Goal: Download file/media

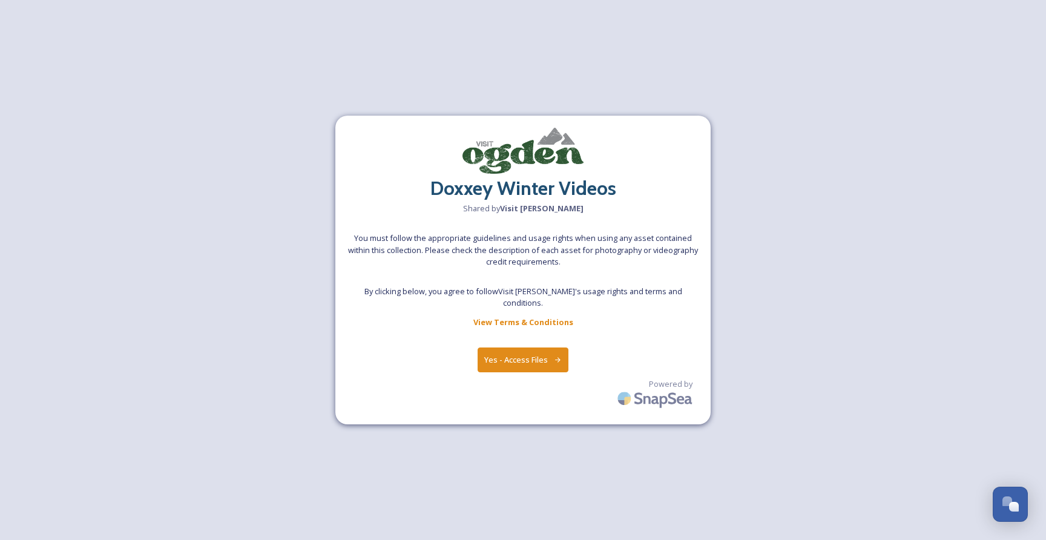
click at [534, 355] on button "Yes - Access Files" at bounding box center [522, 359] width 91 height 25
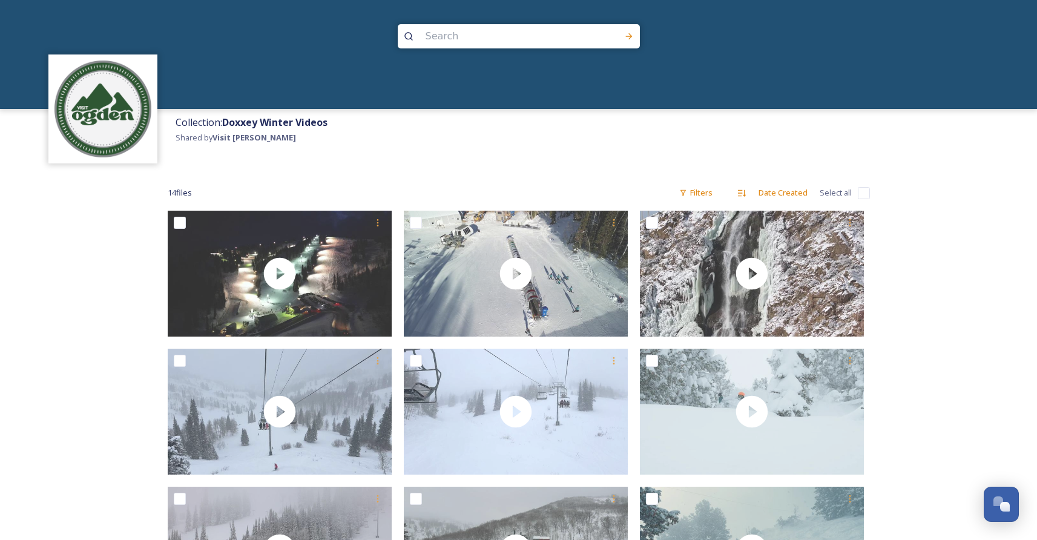
click at [859, 193] on input "checkbox" at bounding box center [864, 193] width 12 height 12
checkbox input "true"
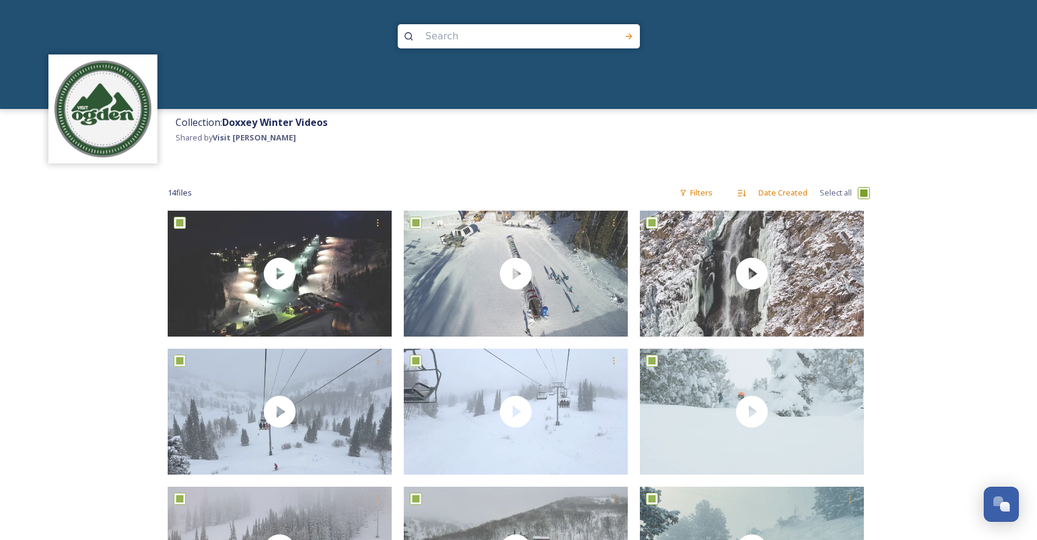
checkbox input "true"
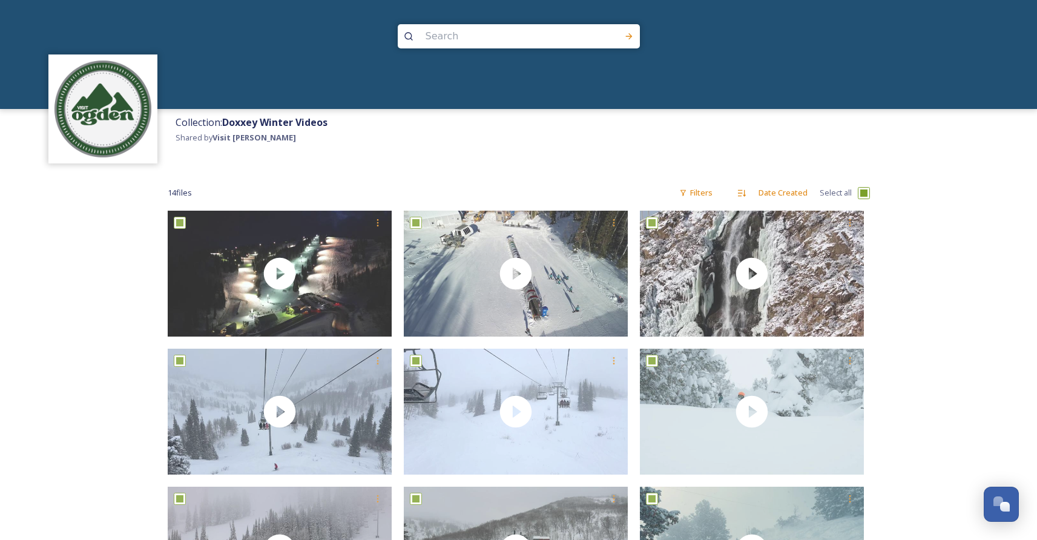
checkbox input "true"
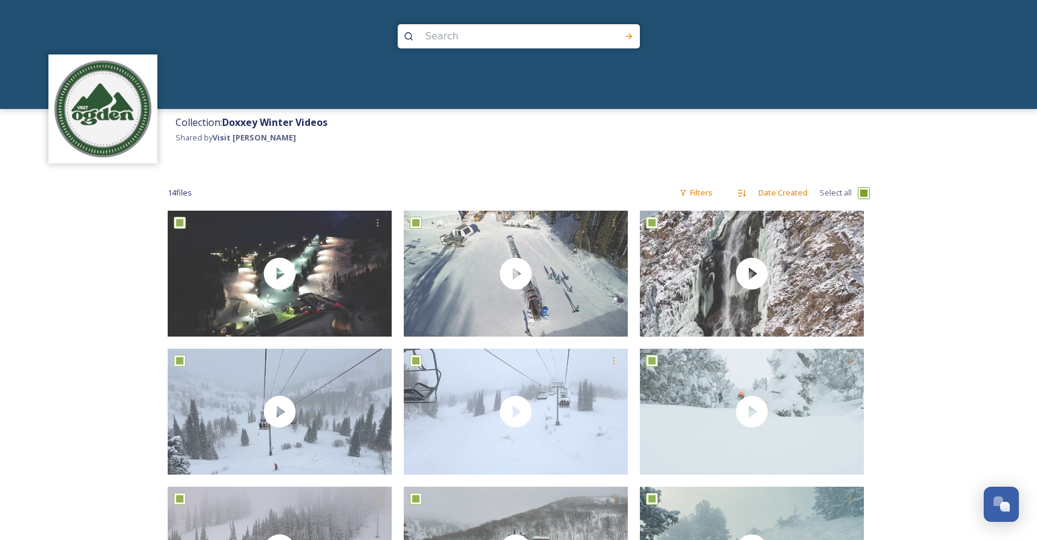
checkbox input "true"
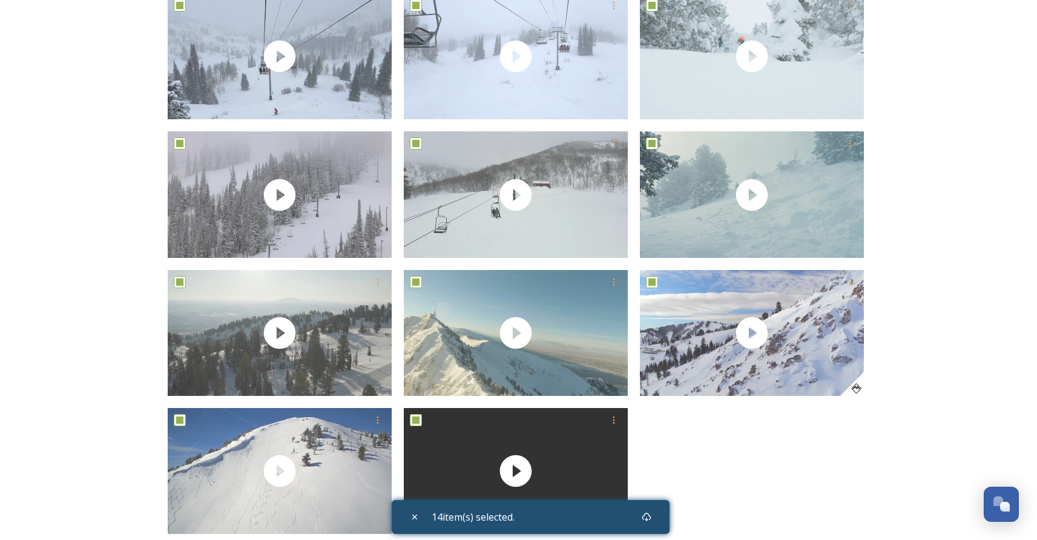
scroll to position [419, 0]
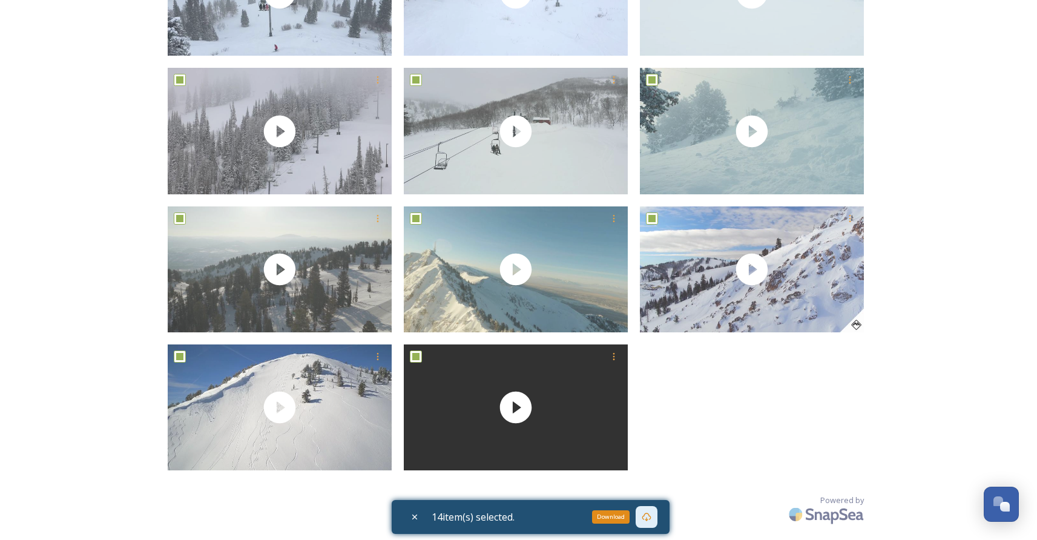
click at [648, 517] on icon at bounding box center [647, 517] width 10 height 10
click at [91, 159] on div "Collection: Doxxey Winter Videos Shared by Visit [PERSON_NAME] 14 file s Filter…" at bounding box center [518, 60] width 1037 height 959
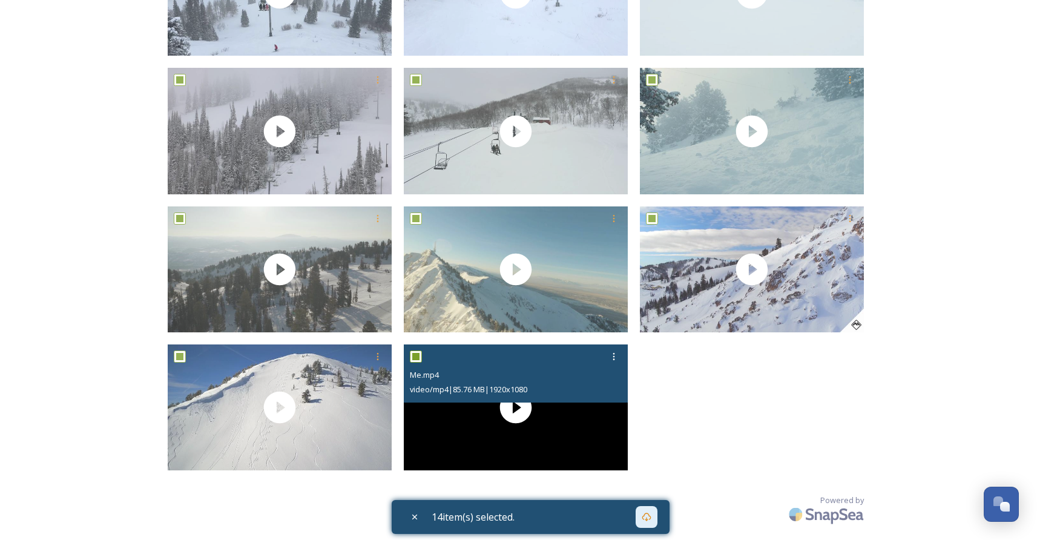
click at [416, 356] on input "checkbox" at bounding box center [416, 356] width 12 height 12
checkbox input "false"
click at [416, 356] on input "checkbox" at bounding box center [416, 356] width 12 height 12
checkbox input "true"
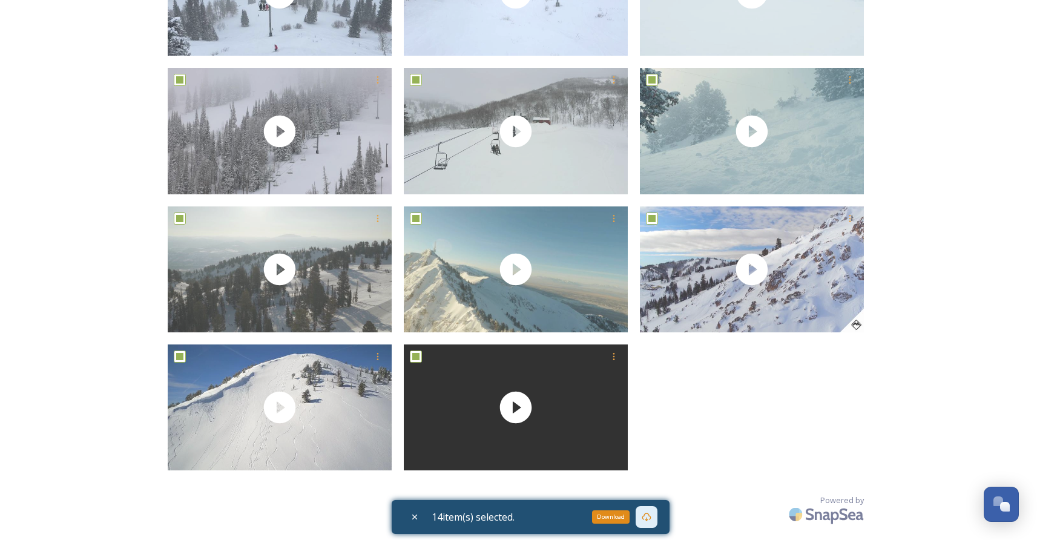
click at [648, 514] on icon at bounding box center [647, 517] width 10 height 10
click at [144, 142] on div "Collection: Doxxey Winter Videos Shared by Visit [PERSON_NAME] 14 file s Filter…" at bounding box center [518, 60] width 1037 height 959
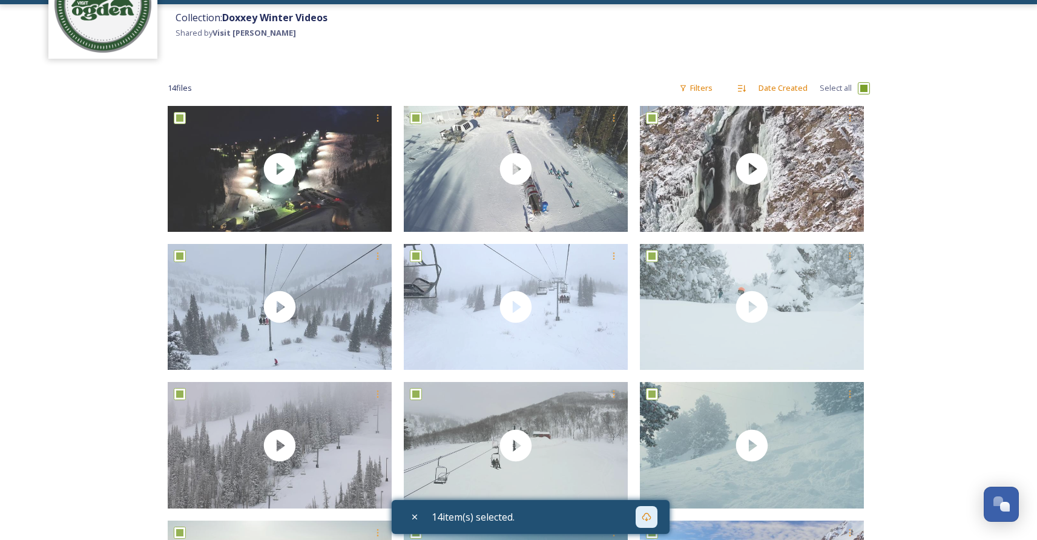
scroll to position [0, 0]
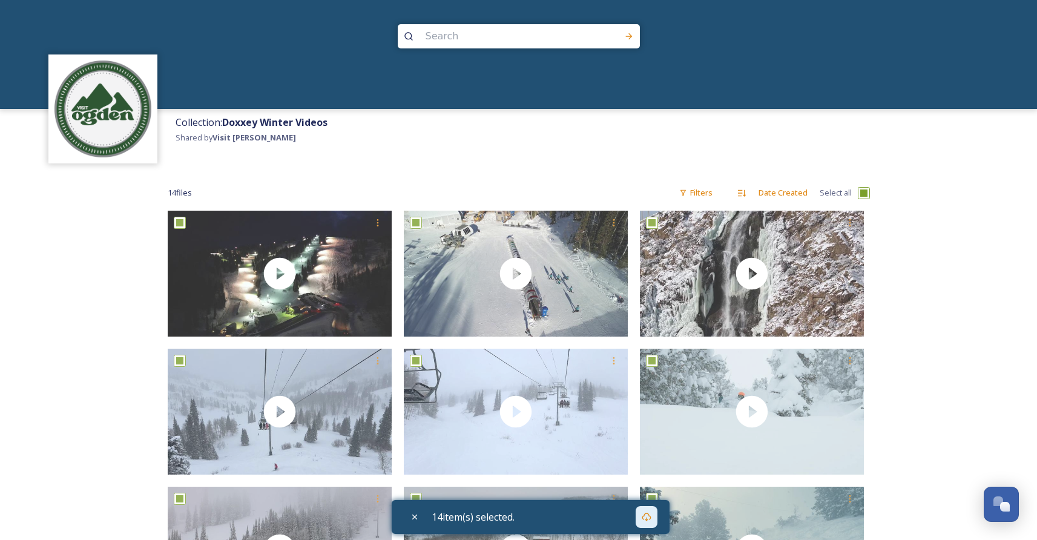
click at [302, 165] on div "Collection: Doxxey Winter Videos Shared by [PERSON_NAME]" at bounding box center [602, 139] width 867 height 60
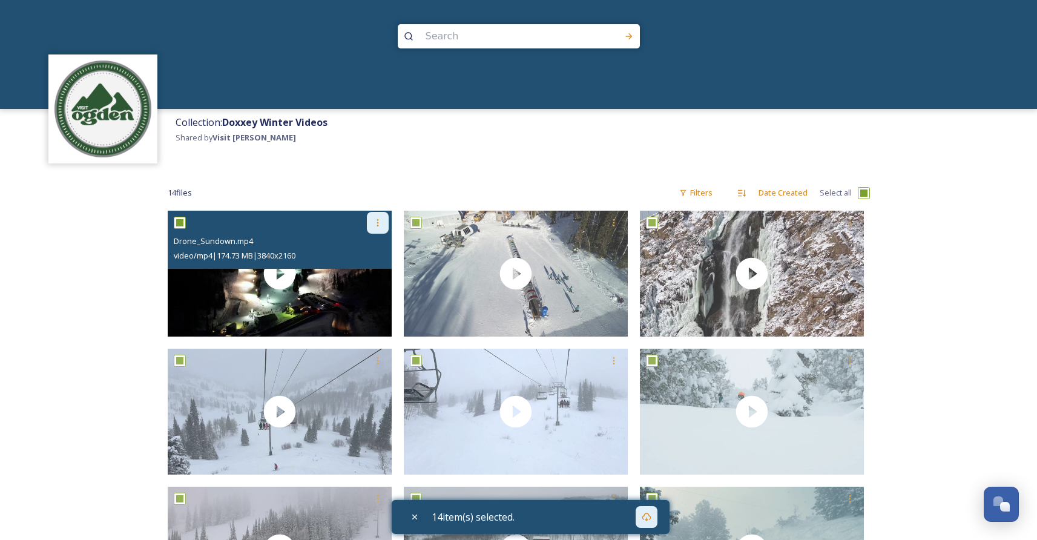
click at [377, 222] on icon at bounding box center [377, 222] width 2 height 7
click at [370, 271] on span "Download" at bounding box center [363, 272] width 37 height 11
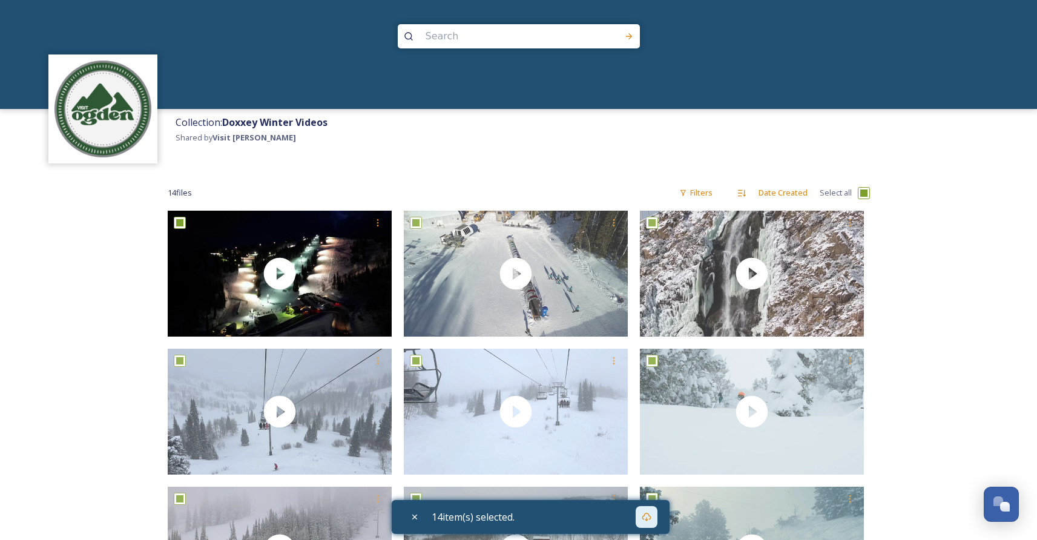
click at [406, 157] on div "Collection: Doxxey Winter Videos Shared by [PERSON_NAME]" at bounding box center [602, 139] width 867 height 60
click at [410, 514] on icon at bounding box center [415, 517] width 10 height 10
checkbox input "false"
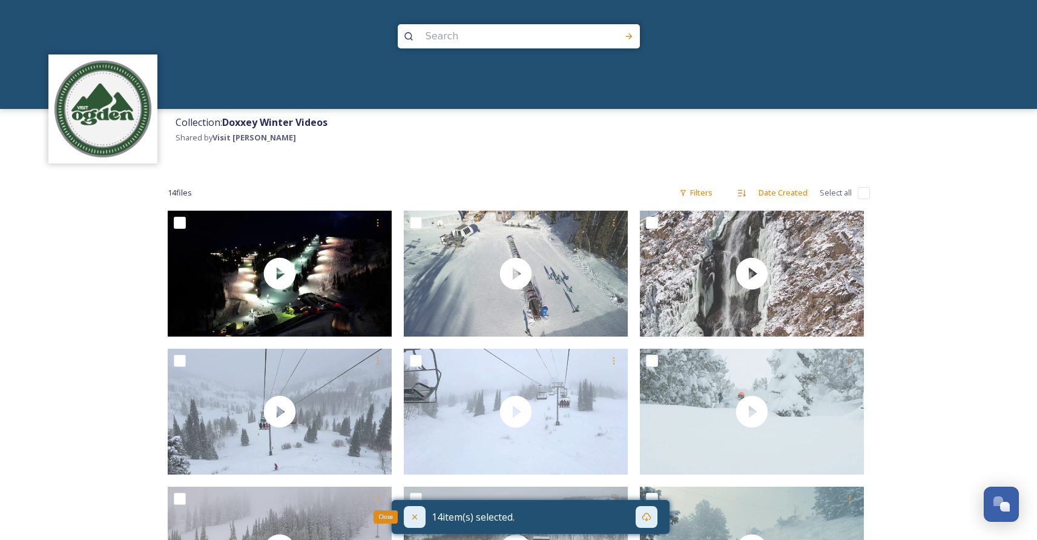
checkbox input "false"
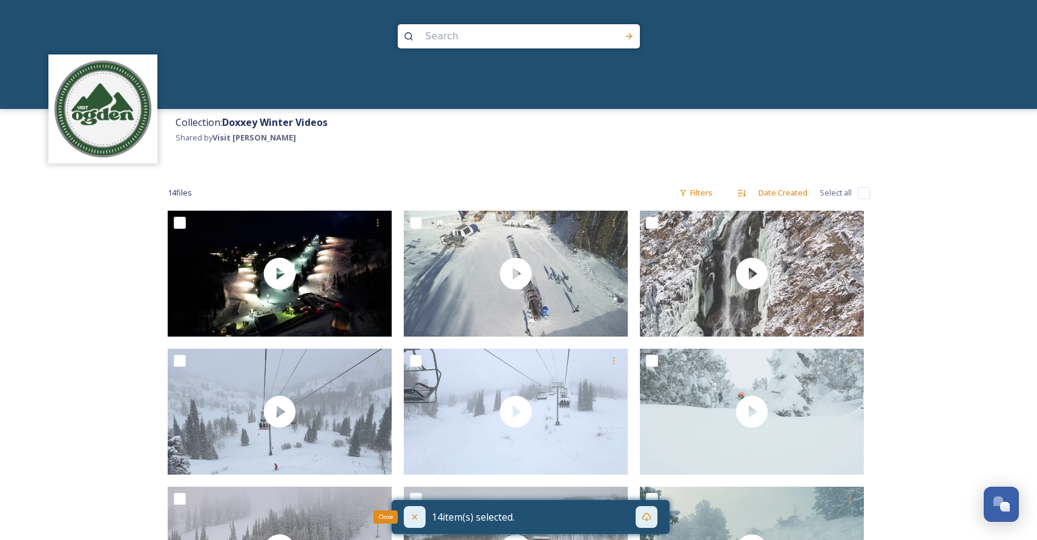
checkbox input "false"
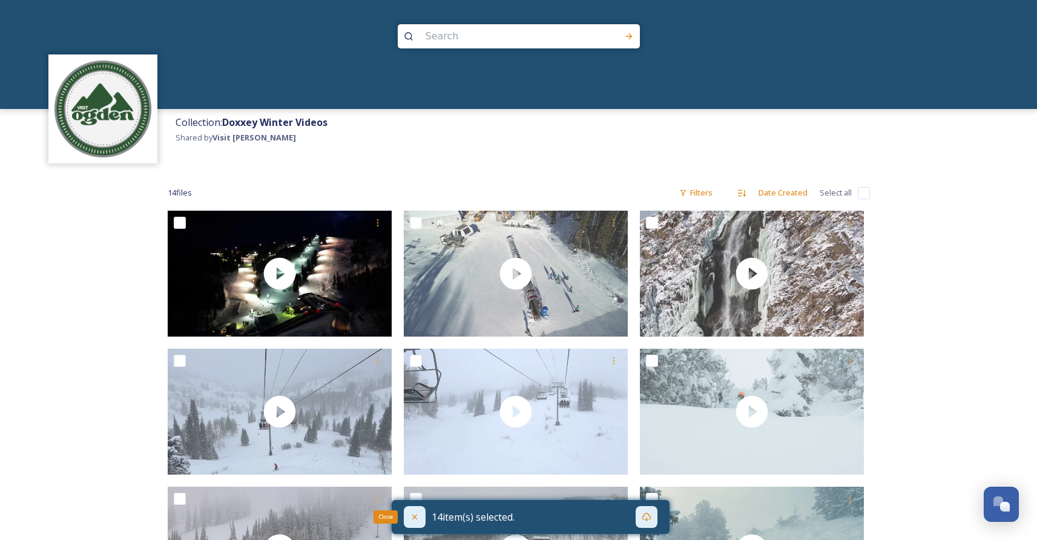
checkbox input "false"
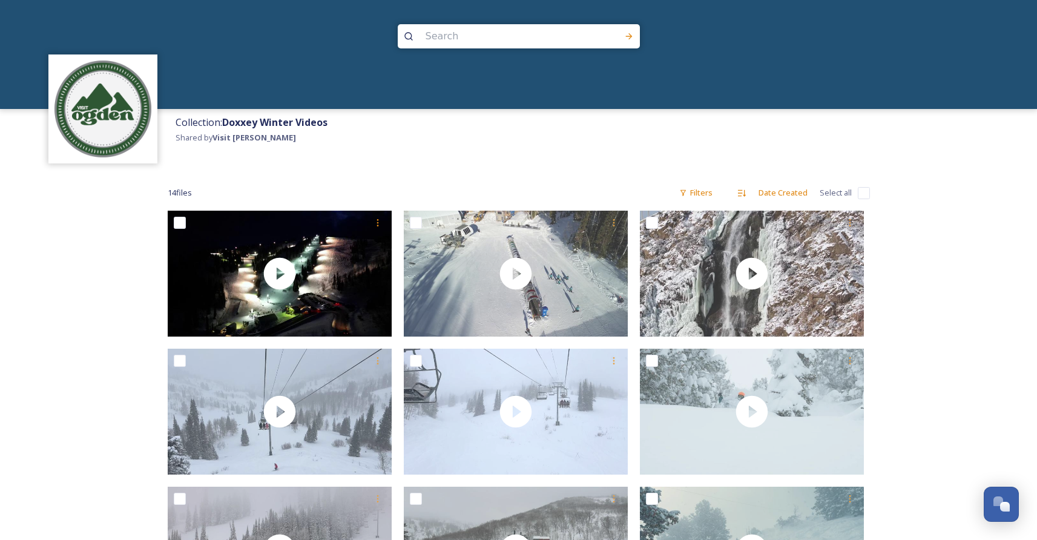
click at [373, 165] on div "Collection: Doxxey Winter Videos Shared by [PERSON_NAME]" at bounding box center [602, 139] width 867 height 60
